Goal: Find specific page/section

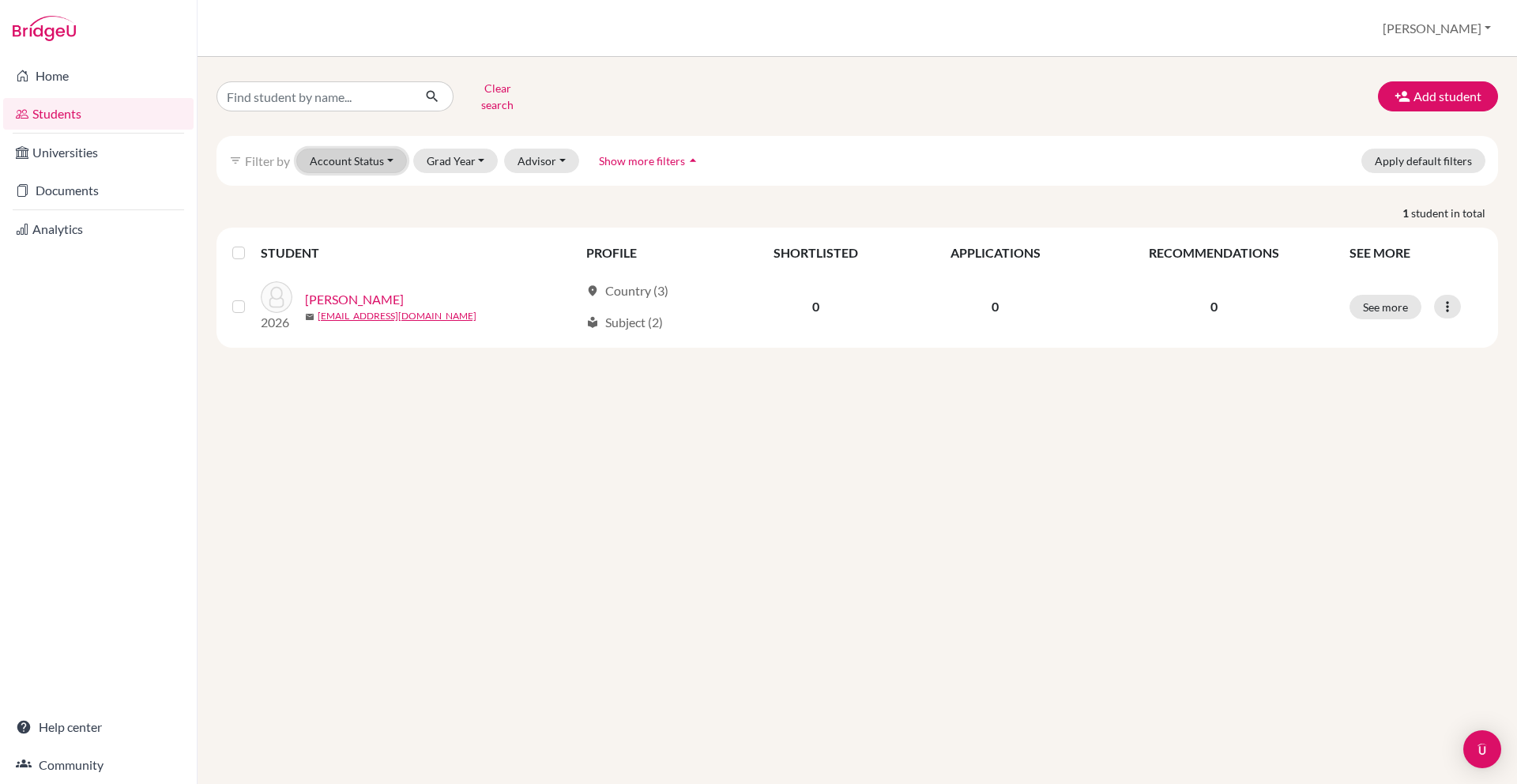
click at [389, 148] on button "Account Status" at bounding box center [352, 160] width 111 height 25
click at [446, 148] on button "Grad Year" at bounding box center [456, 160] width 85 height 25
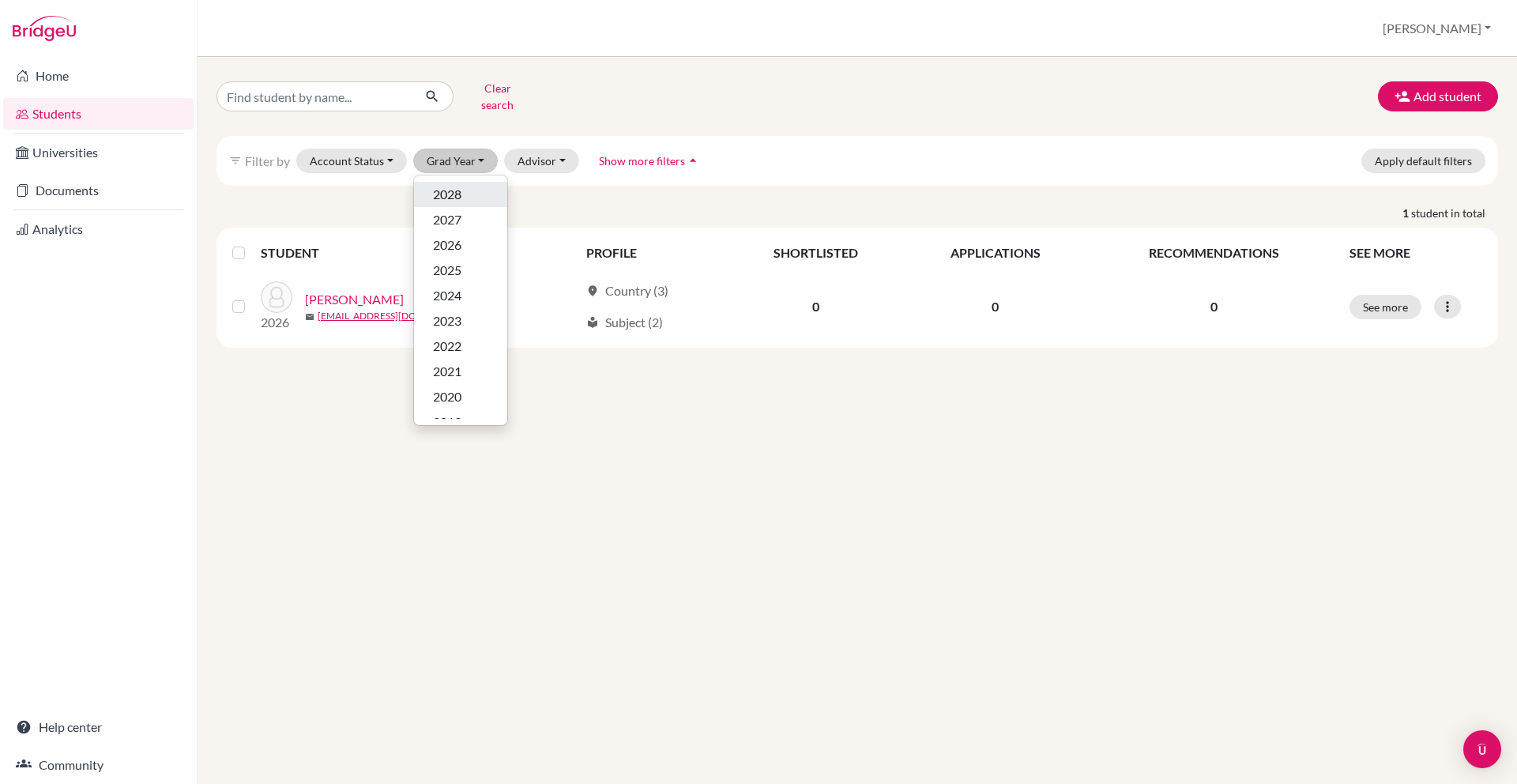
click at [466, 185] on div "2028" at bounding box center [461, 194] width 55 height 19
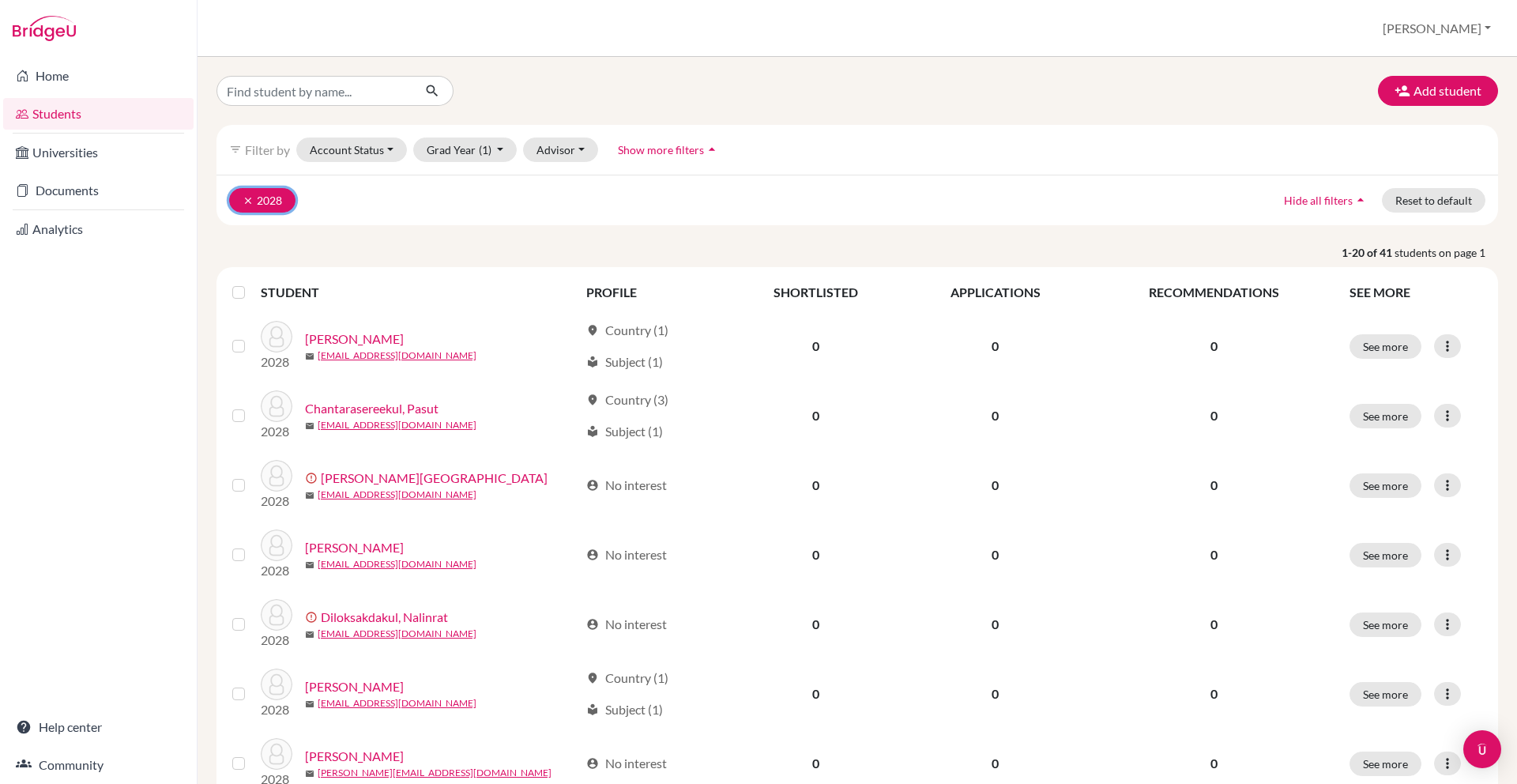
click at [252, 201] on icon "clear" at bounding box center [248, 201] width 11 height 11
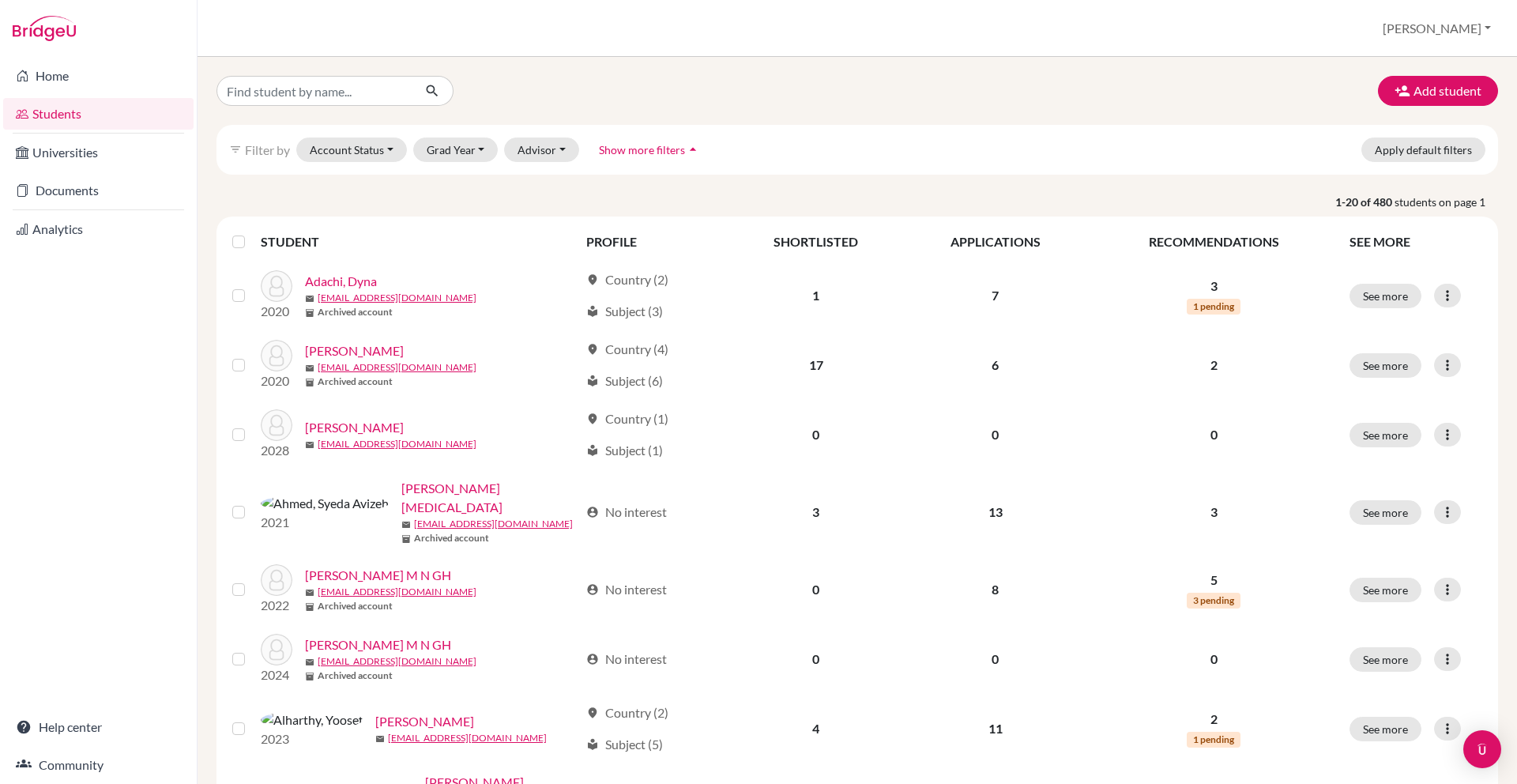
click at [340, 97] on input "Find student by name..." at bounding box center [315, 91] width 196 height 30
click at [393, 155] on button "Account Status" at bounding box center [352, 149] width 111 height 25
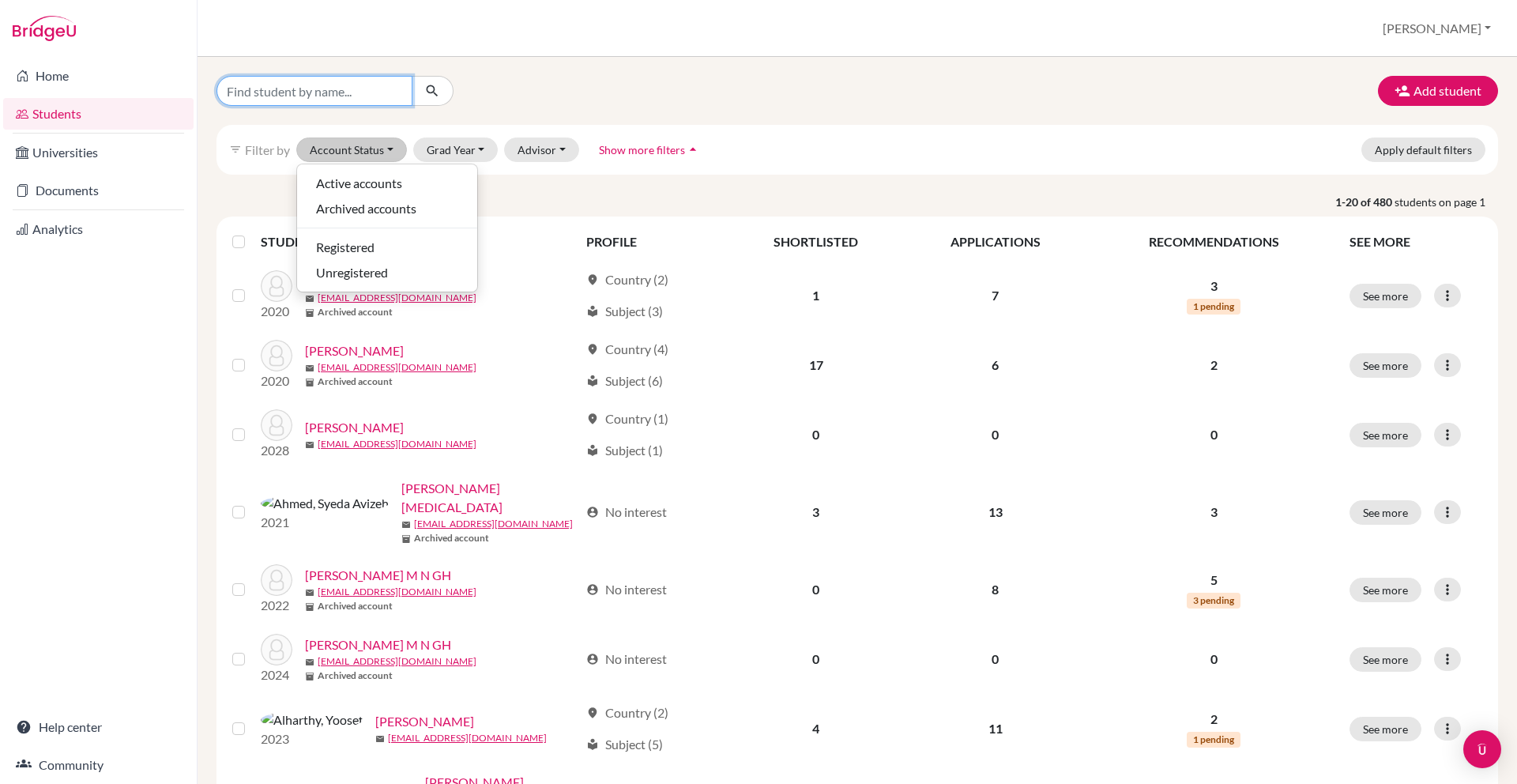
click at [372, 86] on input "Find student by name..." at bounding box center [315, 91] width 196 height 30
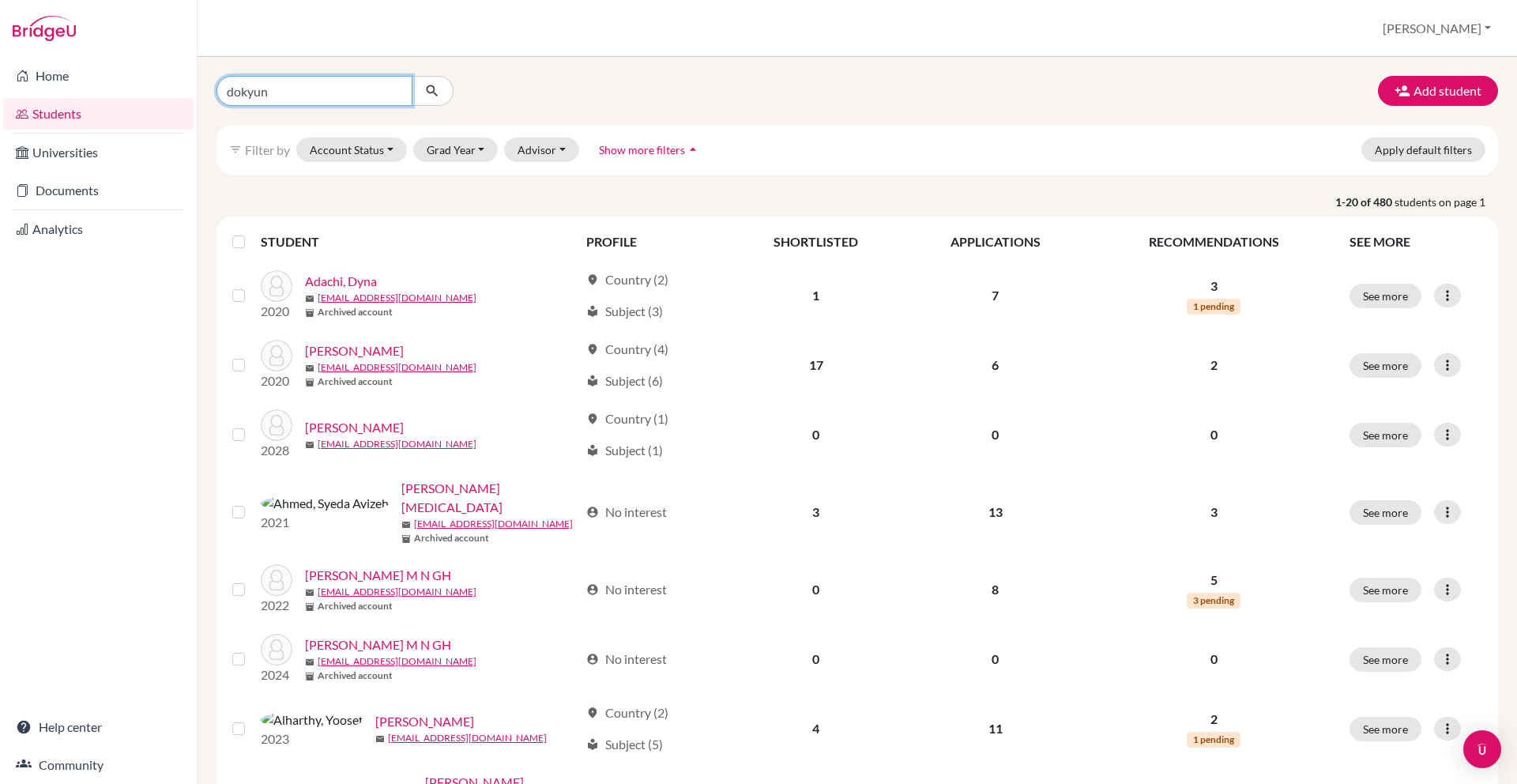
type input "dokyung"
click button "submit" at bounding box center [433, 91] width 42 height 30
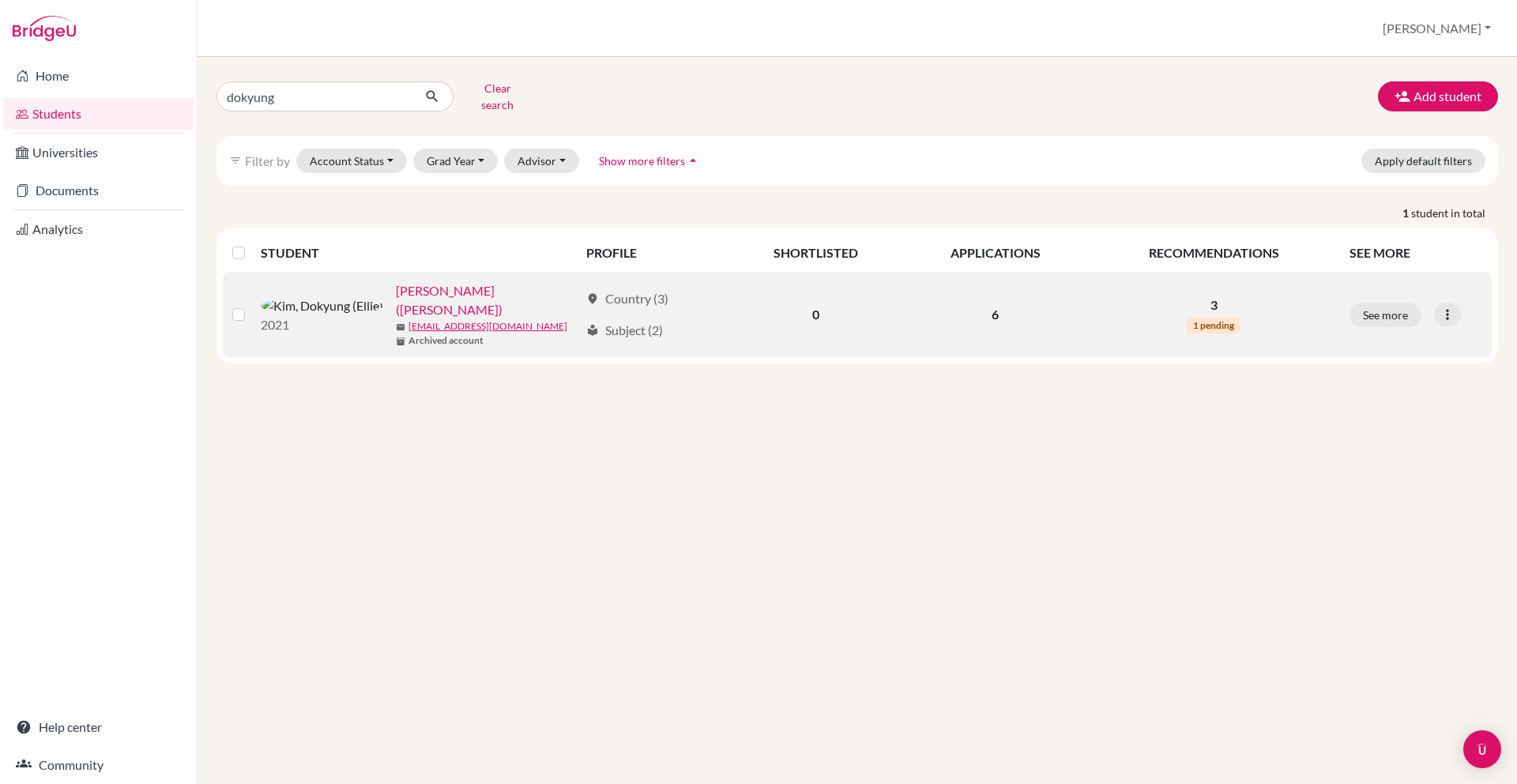
click at [396, 282] on link "[PERSON_NAME] ([PERSON_NAME])" at bounding box center [487, 300] width 183 height 38
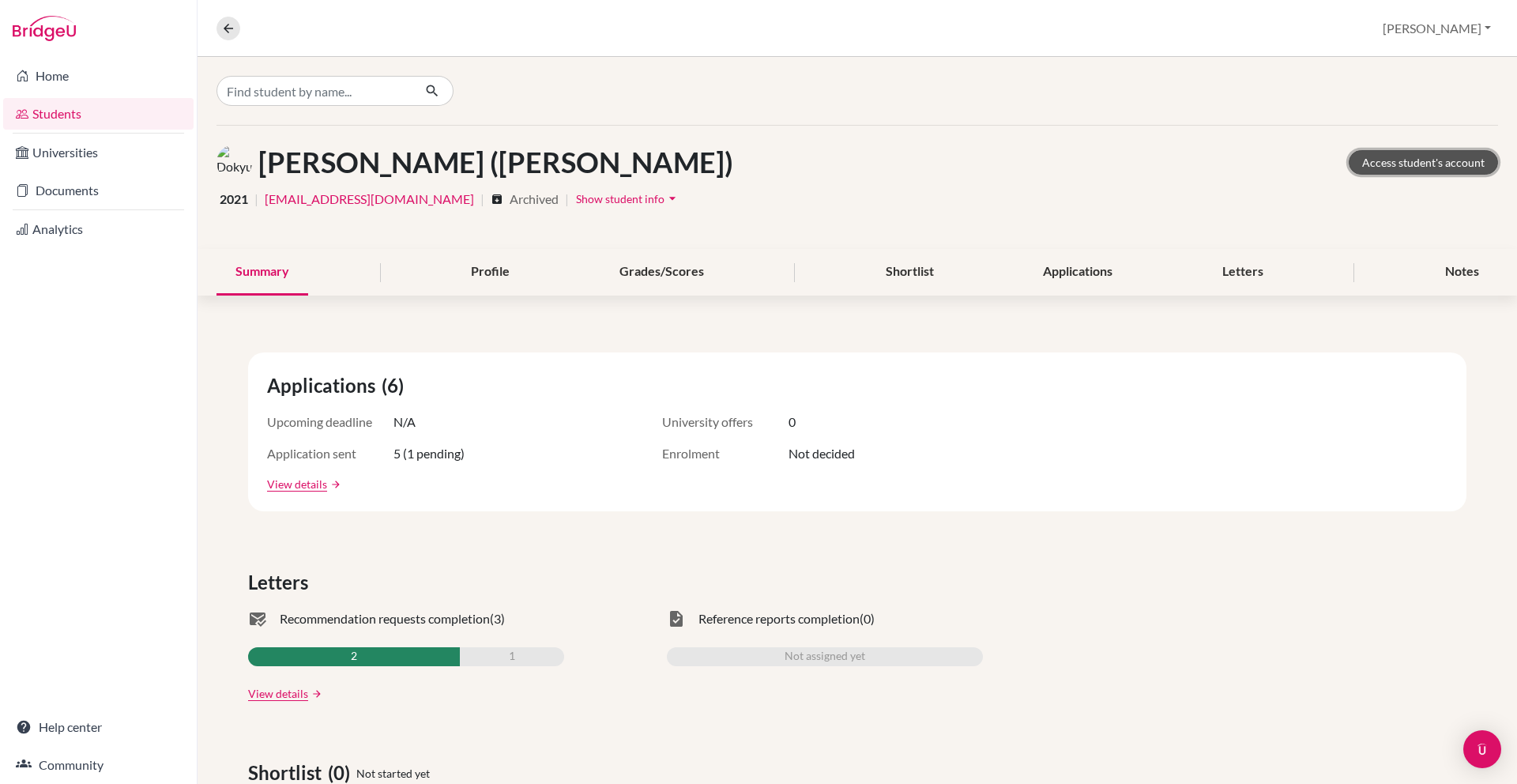
click at [1444, 167] on link "Access student's account" at bounding box center [1424, 162] width 149 height 25
